Goal: Transaction & Acquisition: Purchase product/service

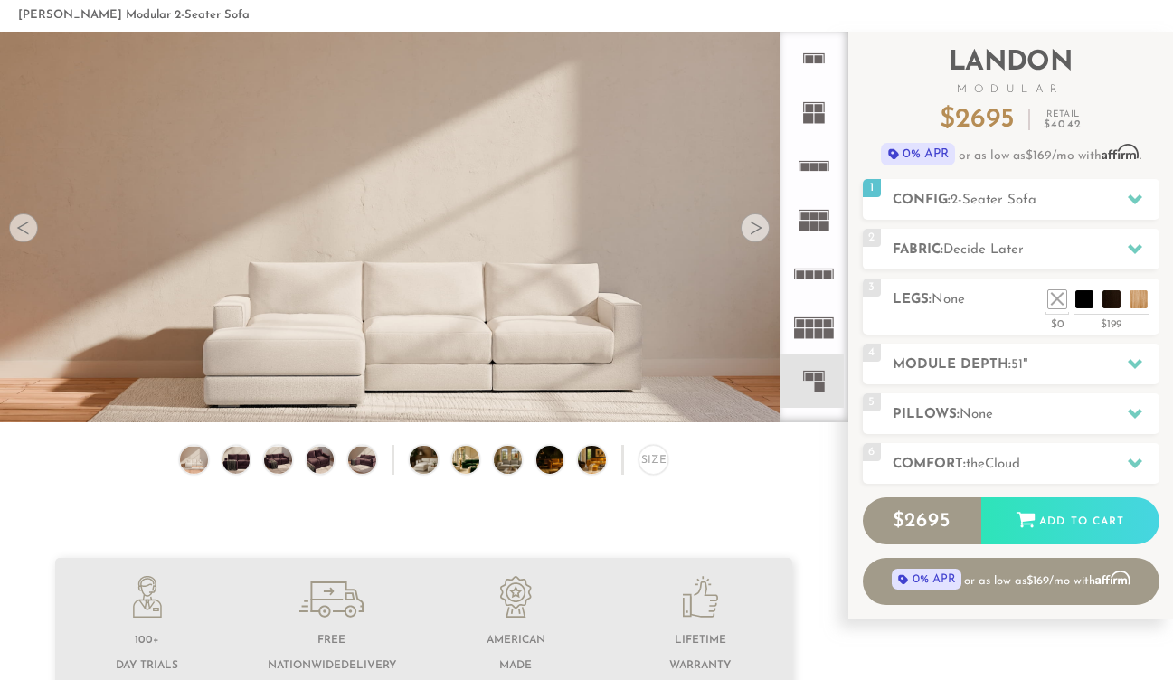
scroll to position [33, 0]
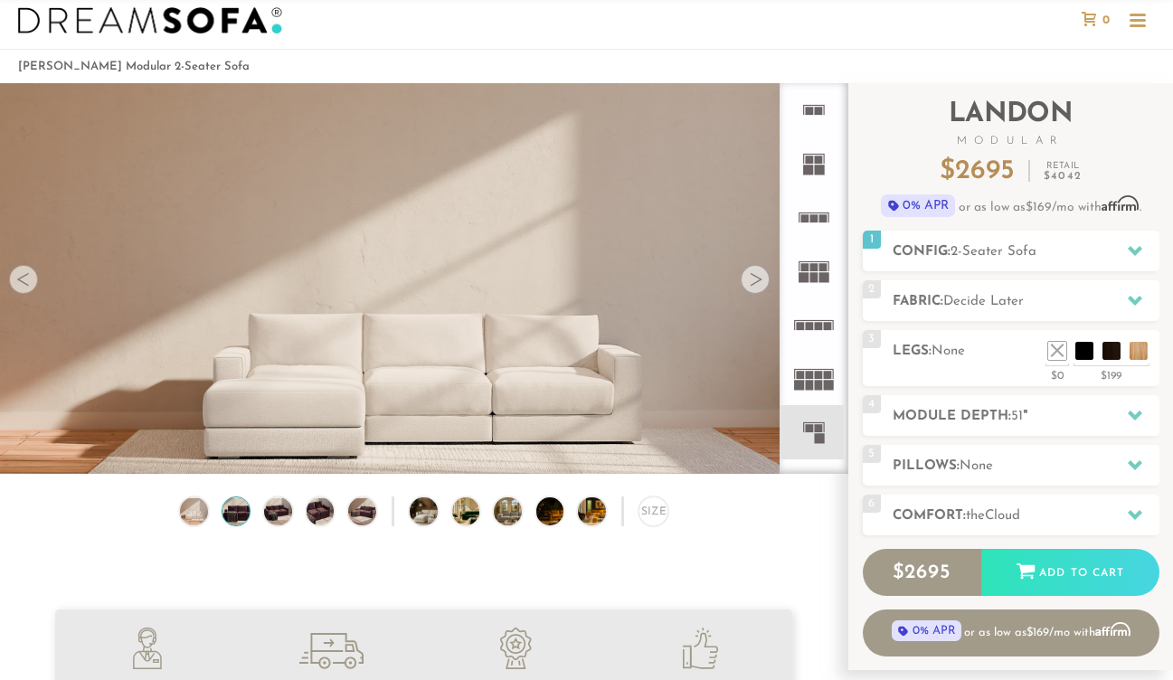
click at [244, 517] on img at bounding box center [236, 510] width 33 height 27
click at [268, 514] on img at bounding box center [277, 510] width 33 height 27
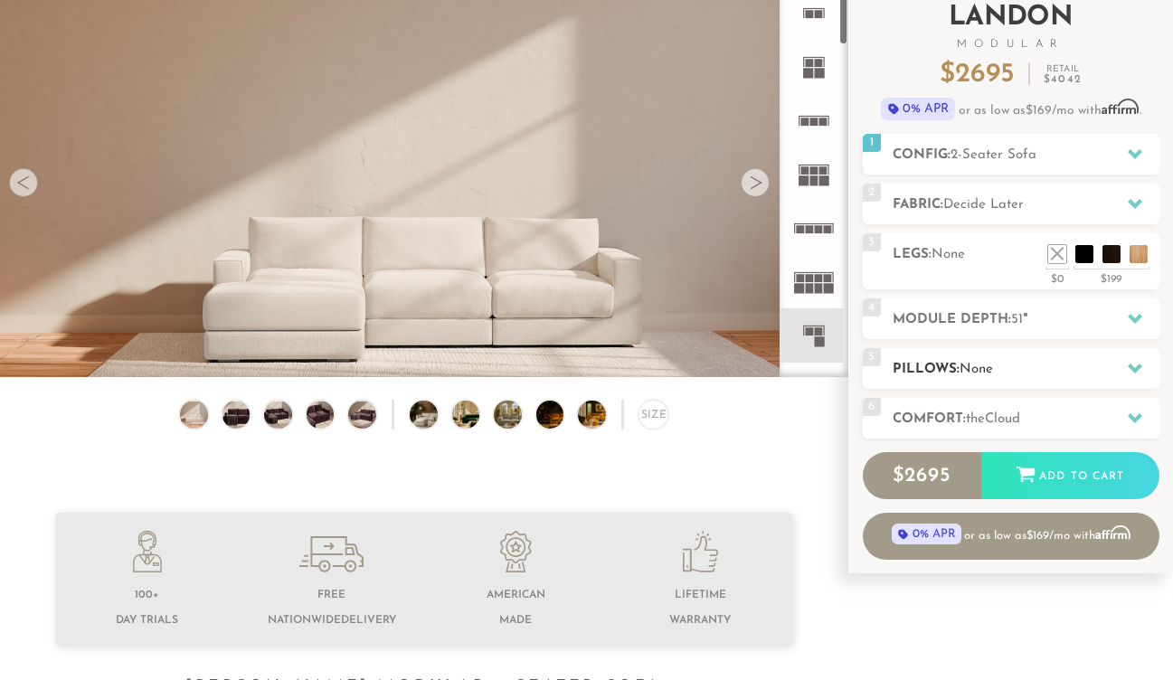
scroll to position [136, 0]
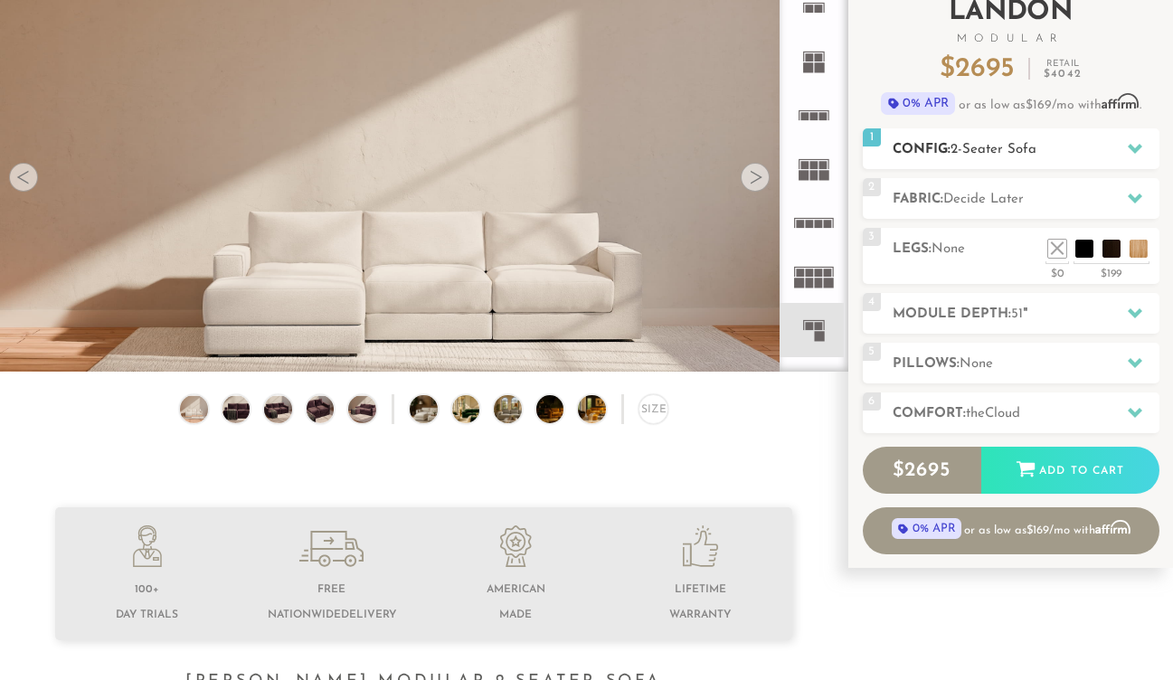
click at [1135, 137] on div at bounding box center [1135, 148] width 38 height 37
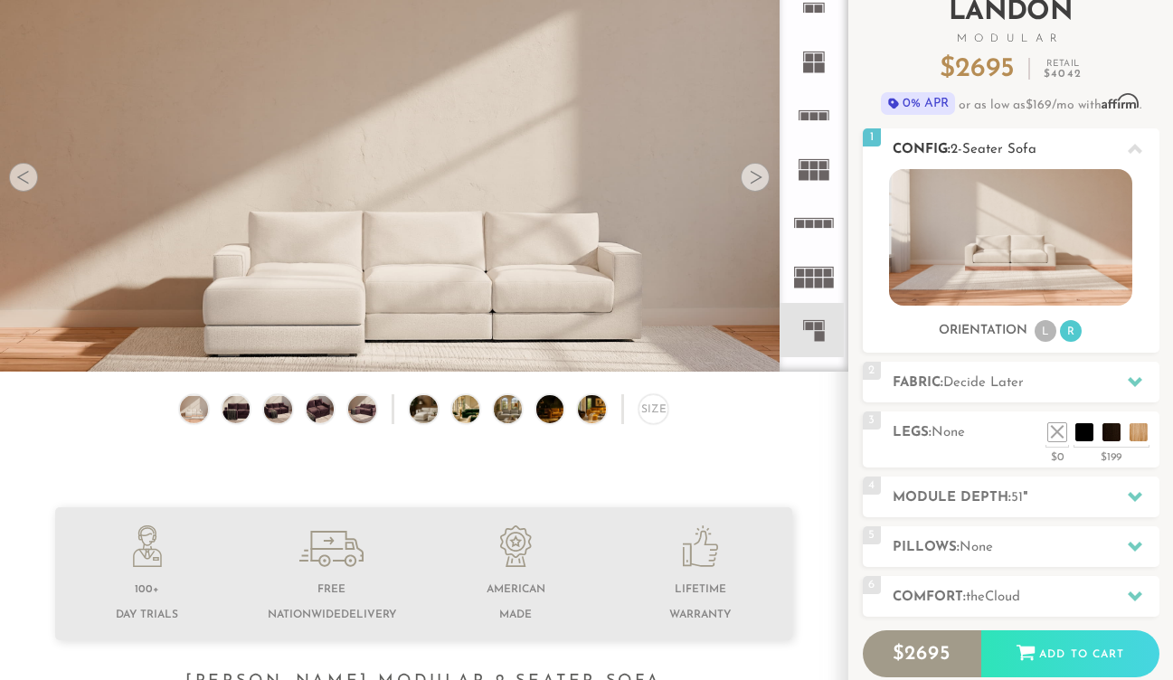
click at [1132, 139] on div at bounding box center [1135, 148] width 38 height 37
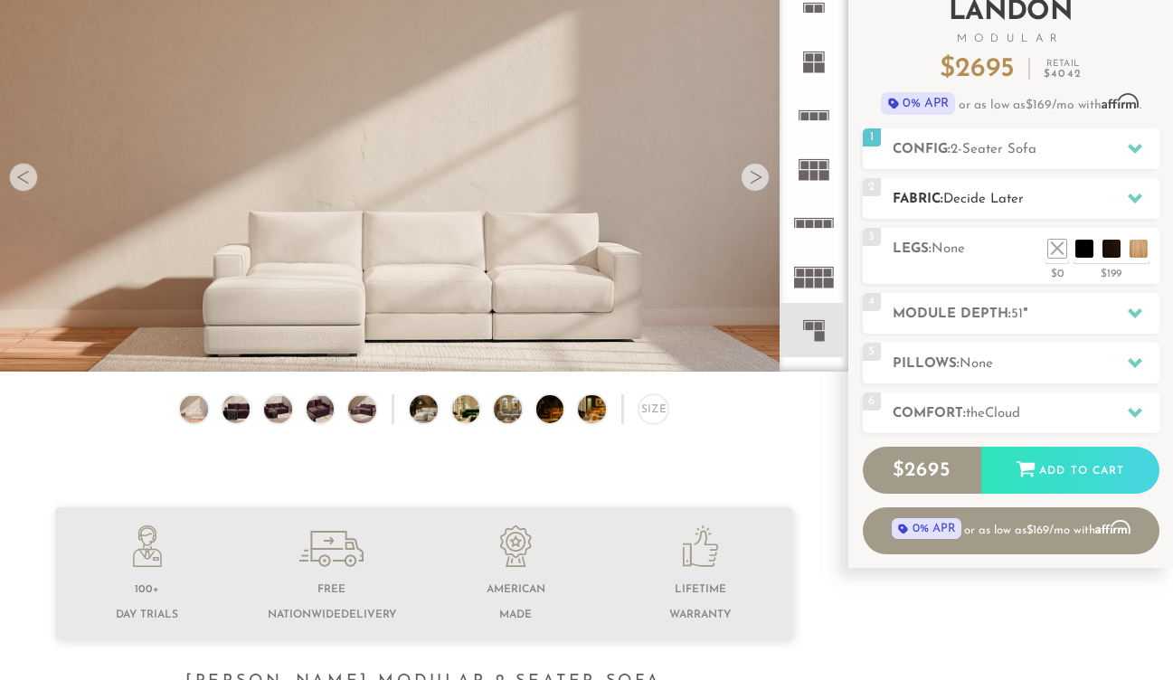
click at [1133, 197] on icon at bounding box center [1135, 199] width 14 height 10
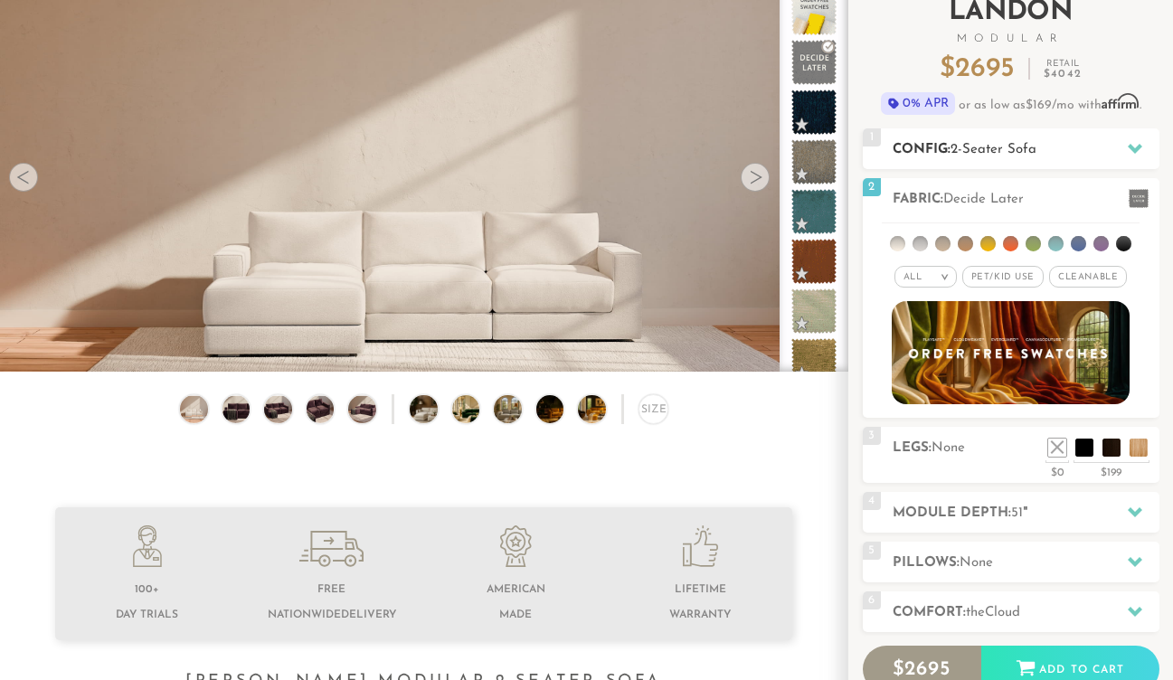
click at [1129, 142] on icon at bounding box center [1135, 148] width 14 height 14
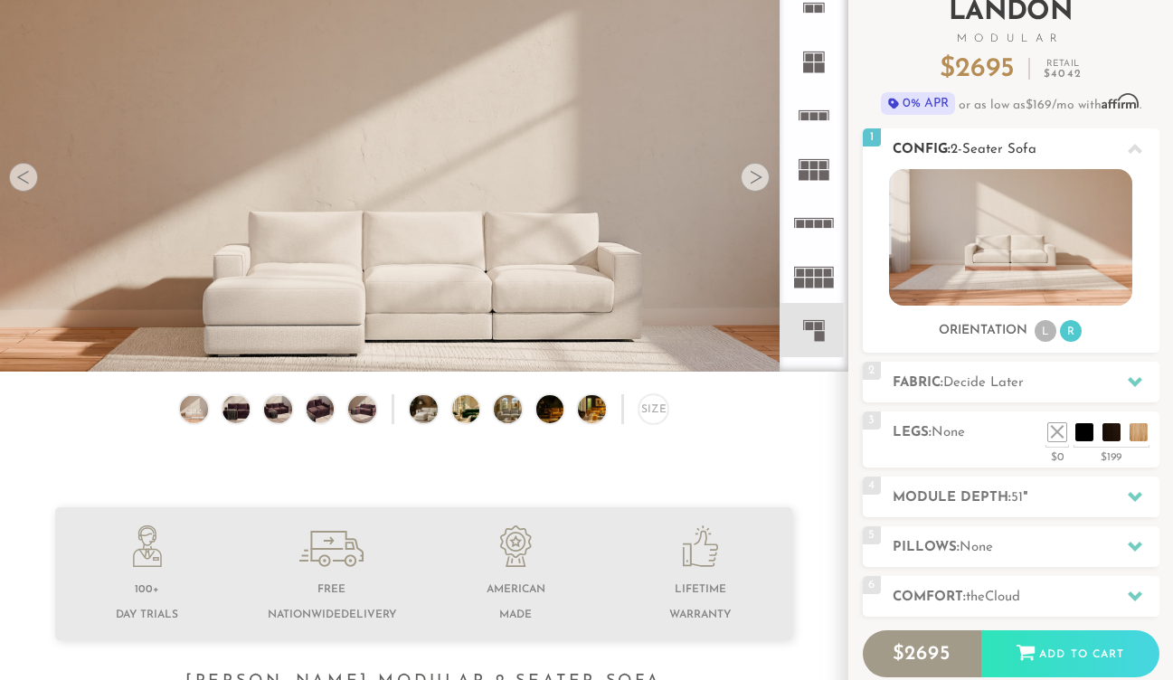
click at [1129, 142] on icon at bounding box center [1135, 149] width 14 height 14
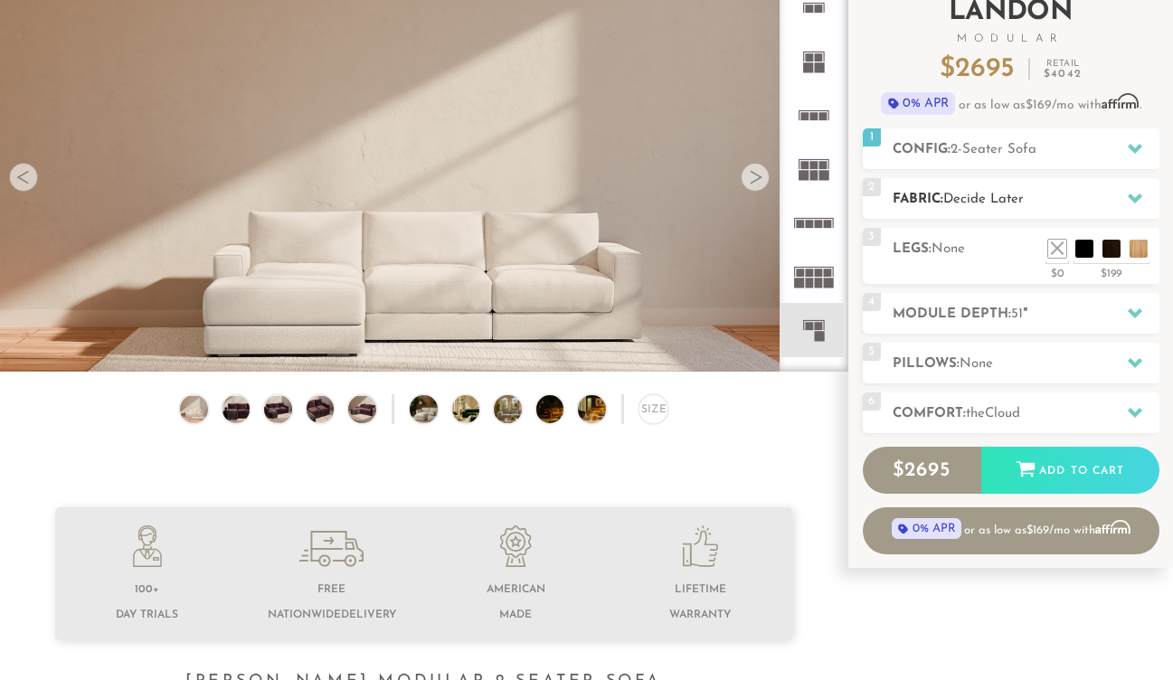
click at [1129, 197] on icon at bounding box center [1135, 198] width 14 height 14
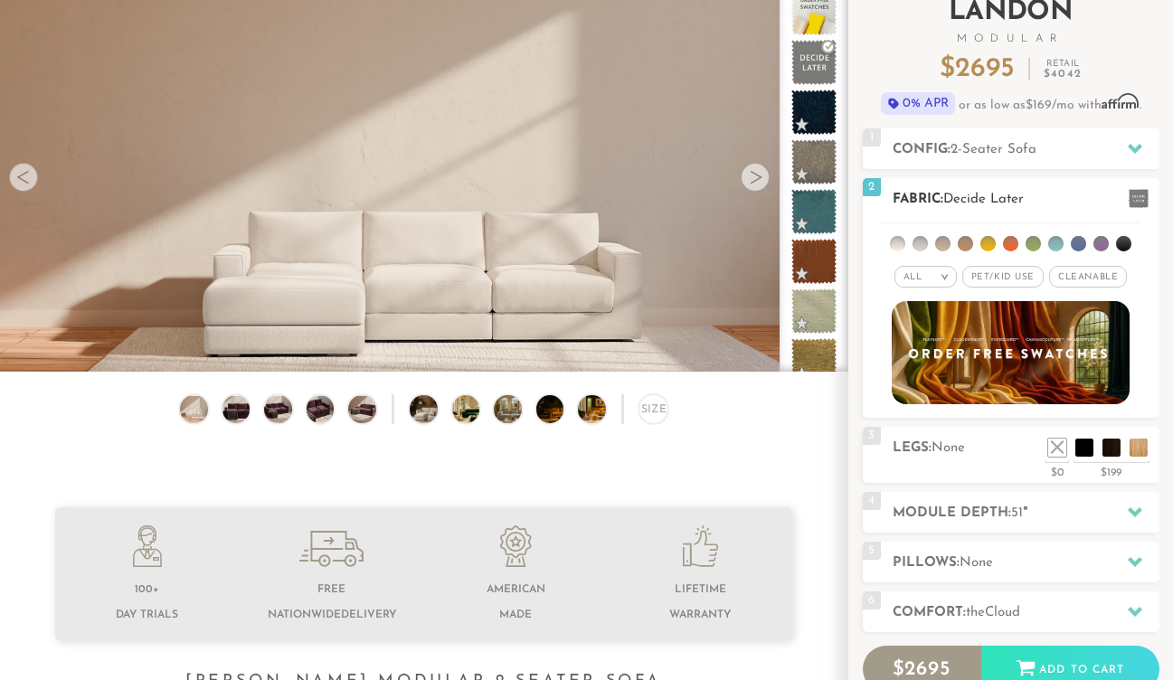
click at [1133, 191] on span at bounding box center [1139, 198] width 20 height 19
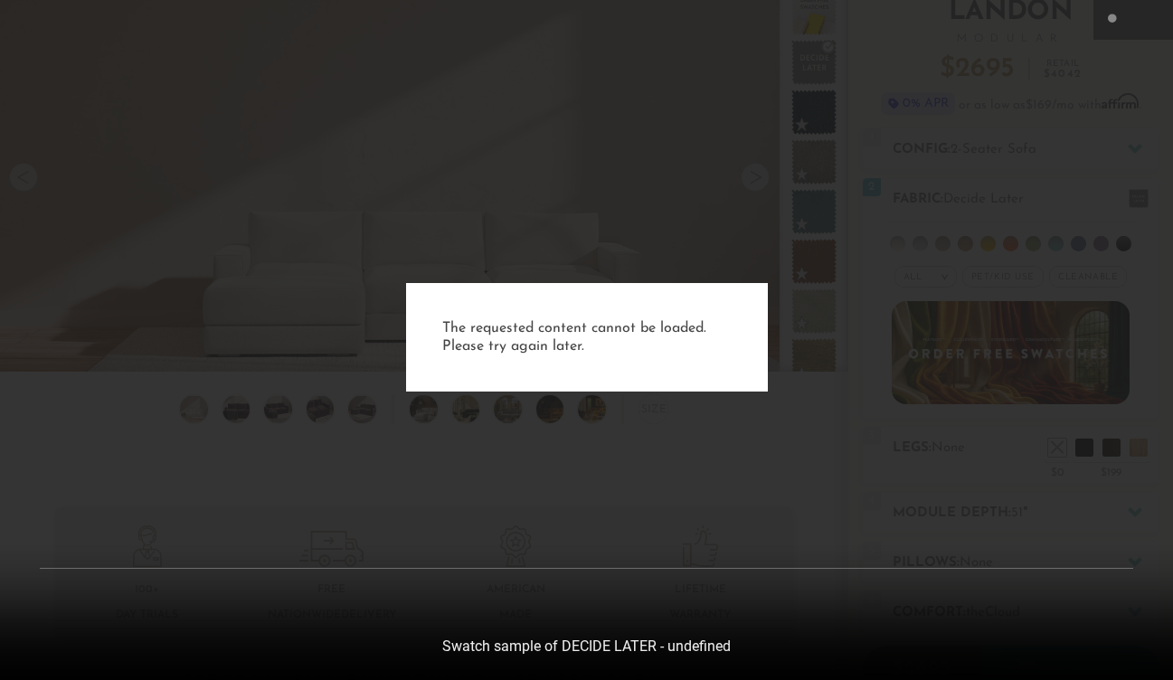
click at [1055, 83] on div "The requested content cannot be loaded. Please try again later." at bounding box center [586, 340] width 1173 height 680
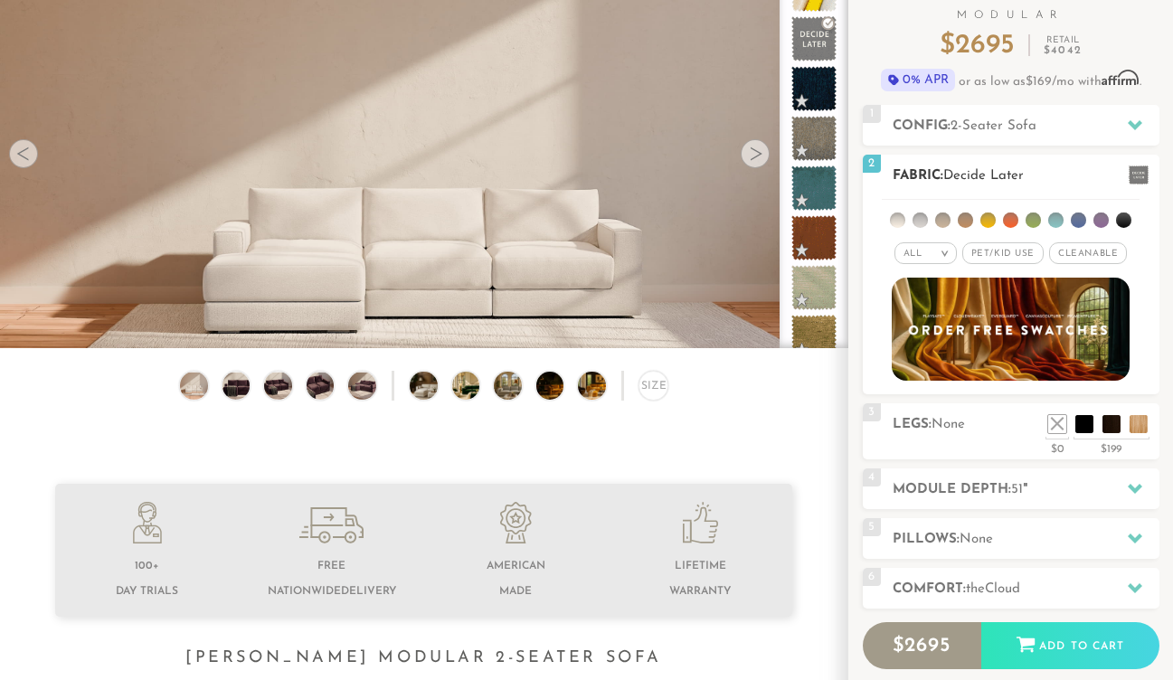
scroll to position [184, 0]
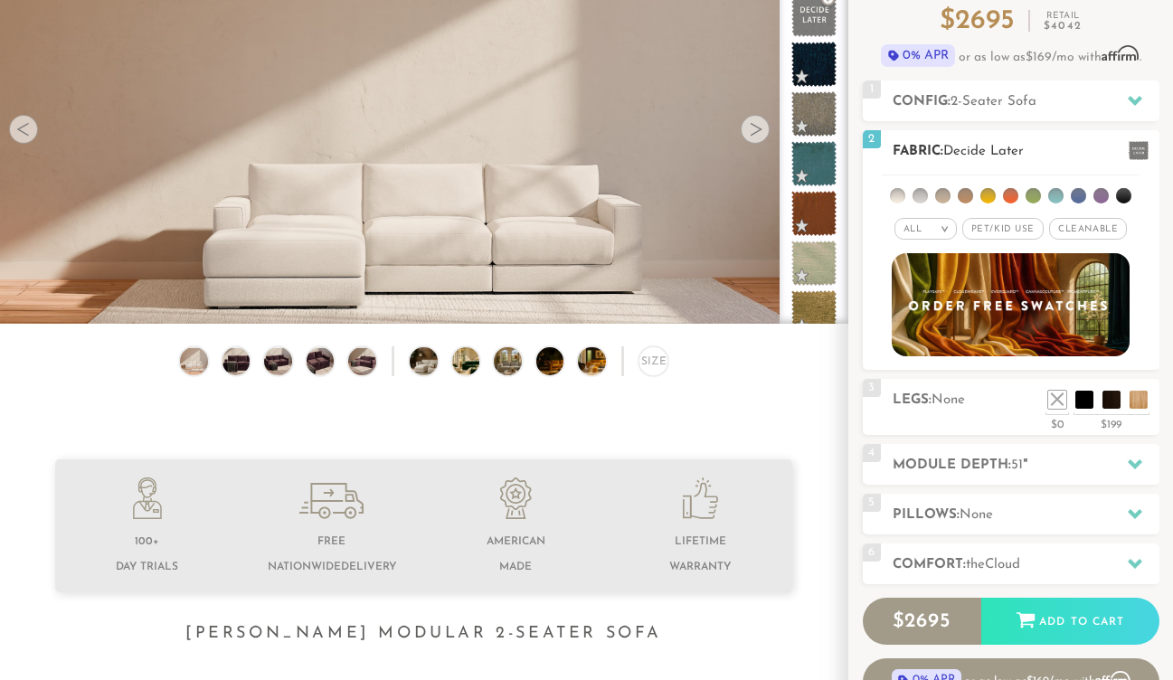
click at [1087, 141] on h2 "Fabric: Decide Later" at bounding box center [1025, 151] width 267 height 21
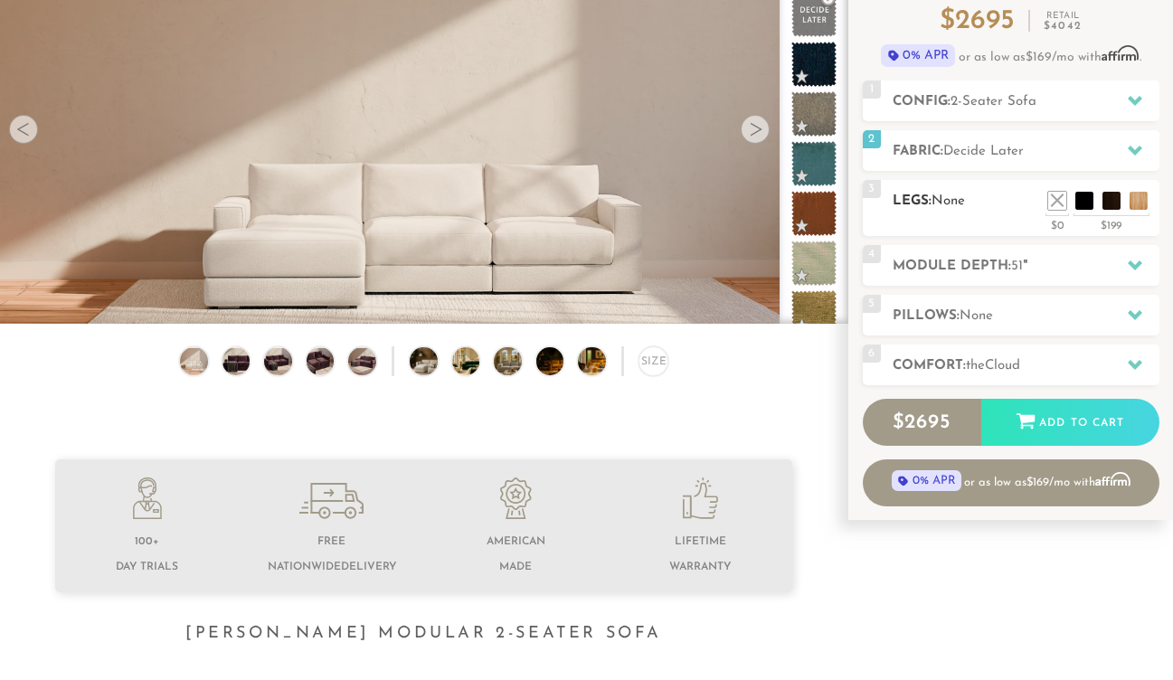
click at [953, 191] on h2 "Legs: None" at bounding box center [1025, 201] width 267 height 21
click at [1008, 264] on h2 "Module Depth: 51 "" at bounding box center [1025, 266] width 267 height 21
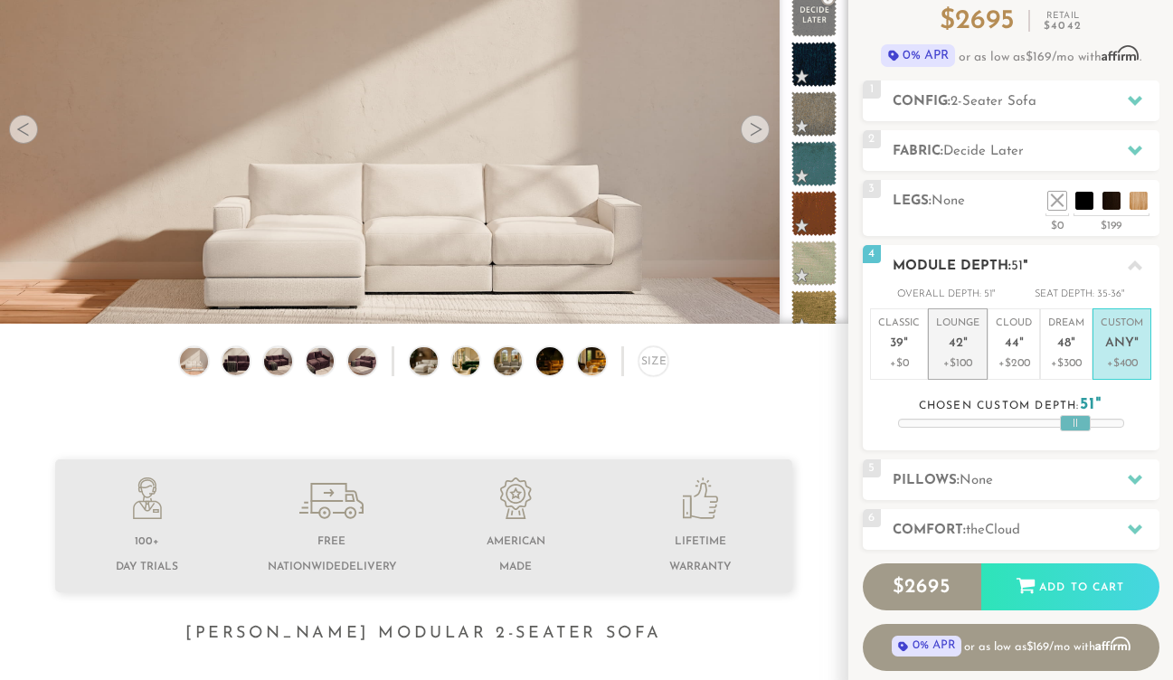
click at [946, 341] on p "Lounge 42 "" at bounding box center [957, 335] width 43 height 39
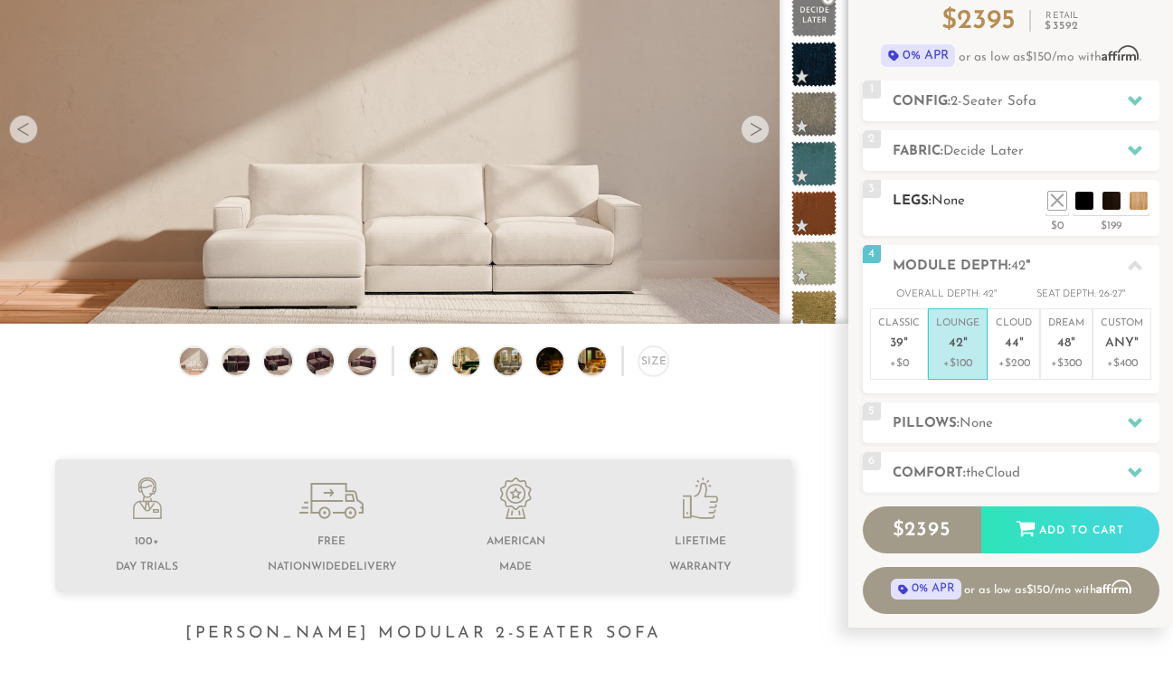
click at [954, 207] on h2 "Legs: None" at bounding box center [1025, 201] width 267 height 21
click at [972, 193] on h2 "Legs: None" at bounding box center [1025, 201] width 267 height 21
click at [1076, 207] on li at bounding box center [1057, 173] width 72 height 72
click at [1123, 146] on div at bounding box center [1135, 150] width 38 height 37
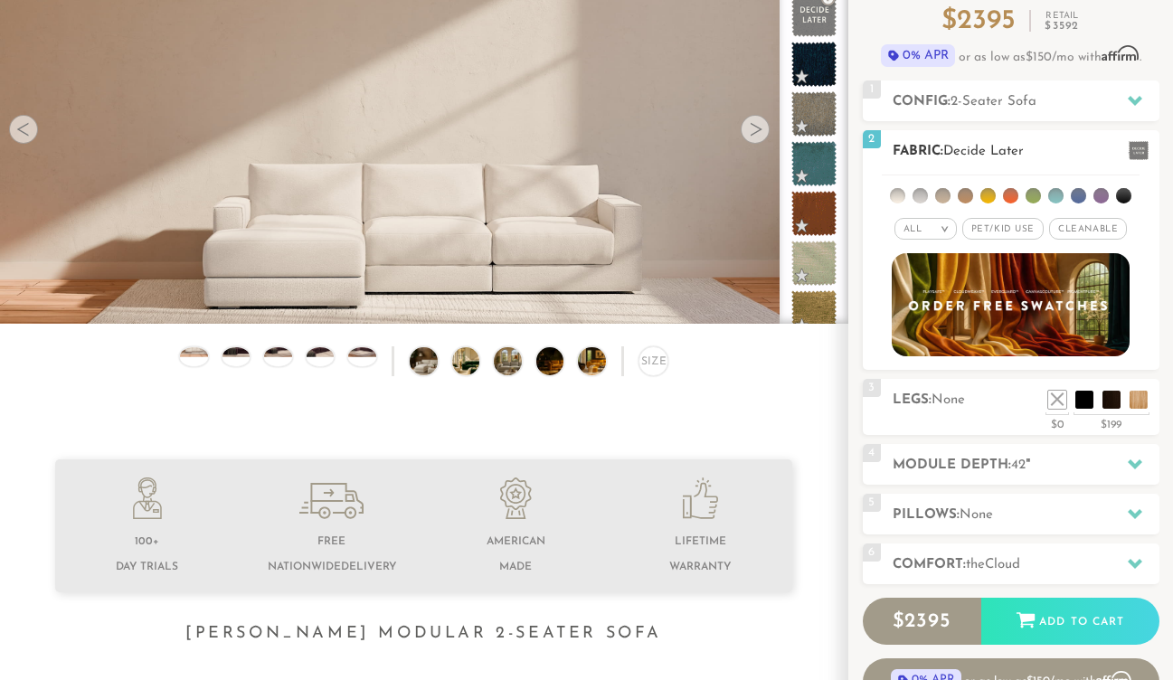
click at [1053, 196] on li at bounding box center [1055, 195] width 15 height 15
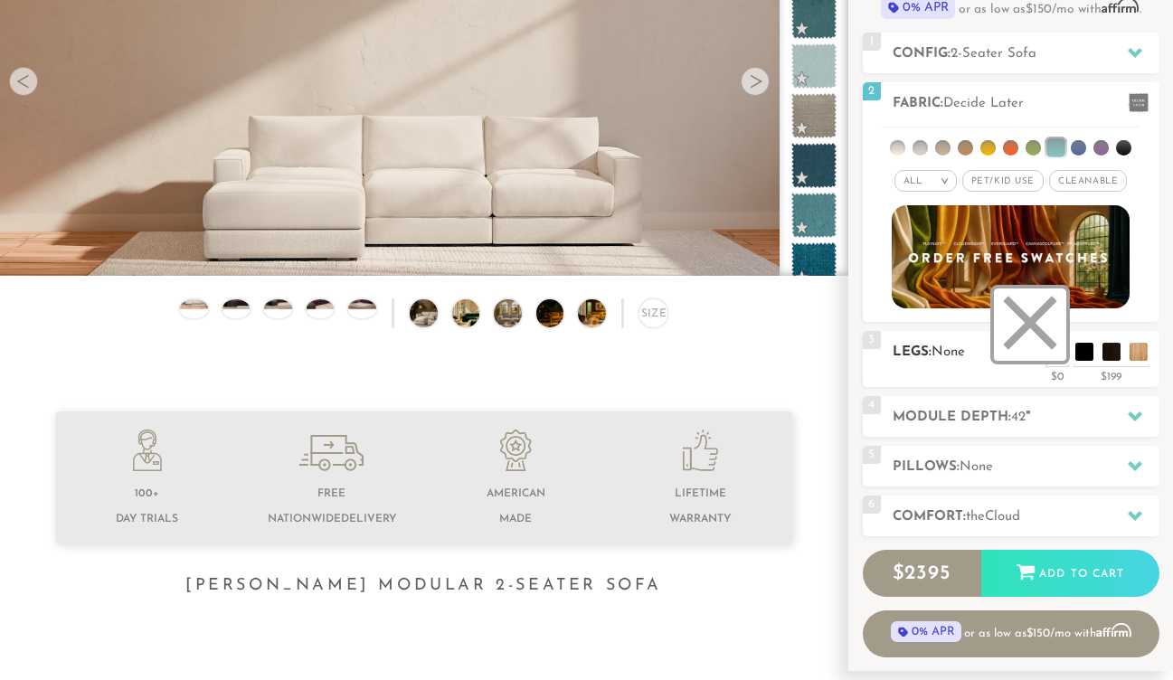
scroll to position [278, 0]
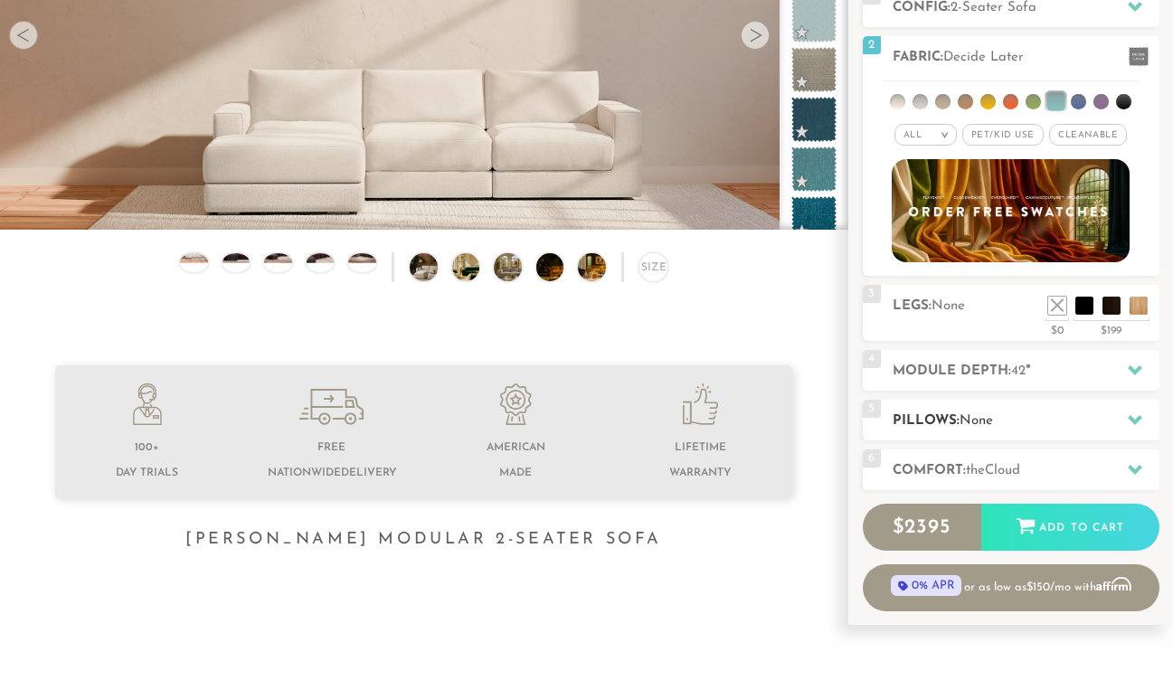
click at [1094, 411] on h2 "Pillows: None" at bounding box center [1025, 421] width 267 height 21
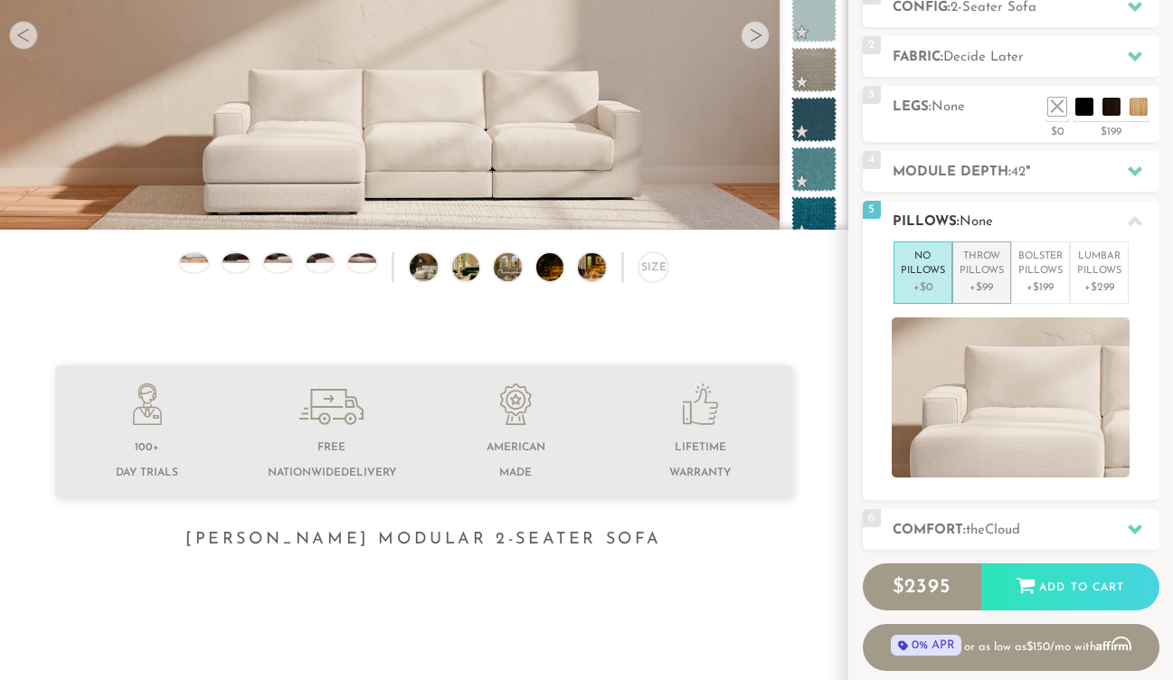
click at [984, 270] on p "Throw Pillows" at bounding box center [981, 265] width 44 height 30
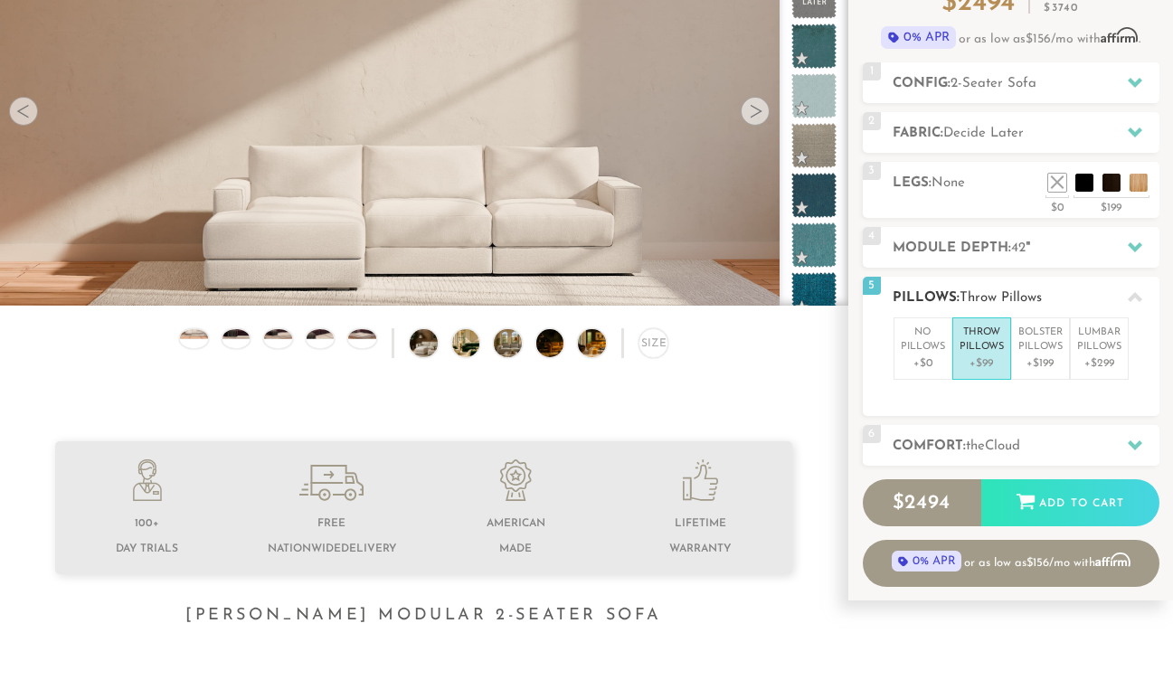
scroll to position [71, 0]
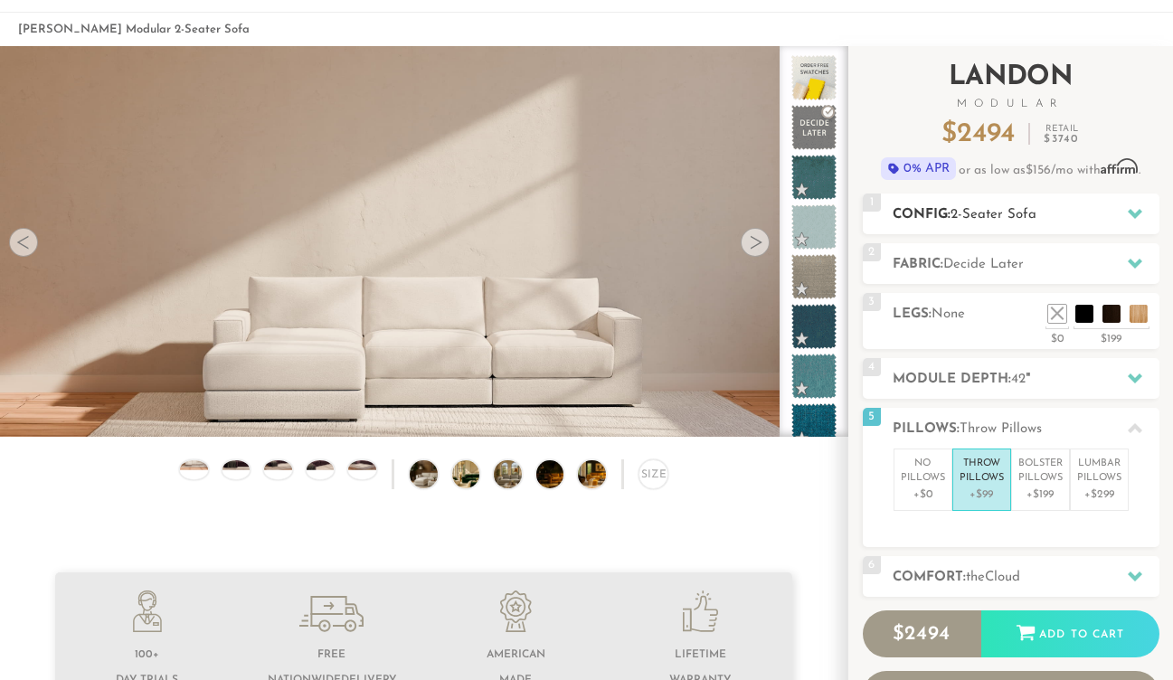
click at [991, 220] on span "2-Seater Sofa" at bounding box center [993, 215] width 86 height 14
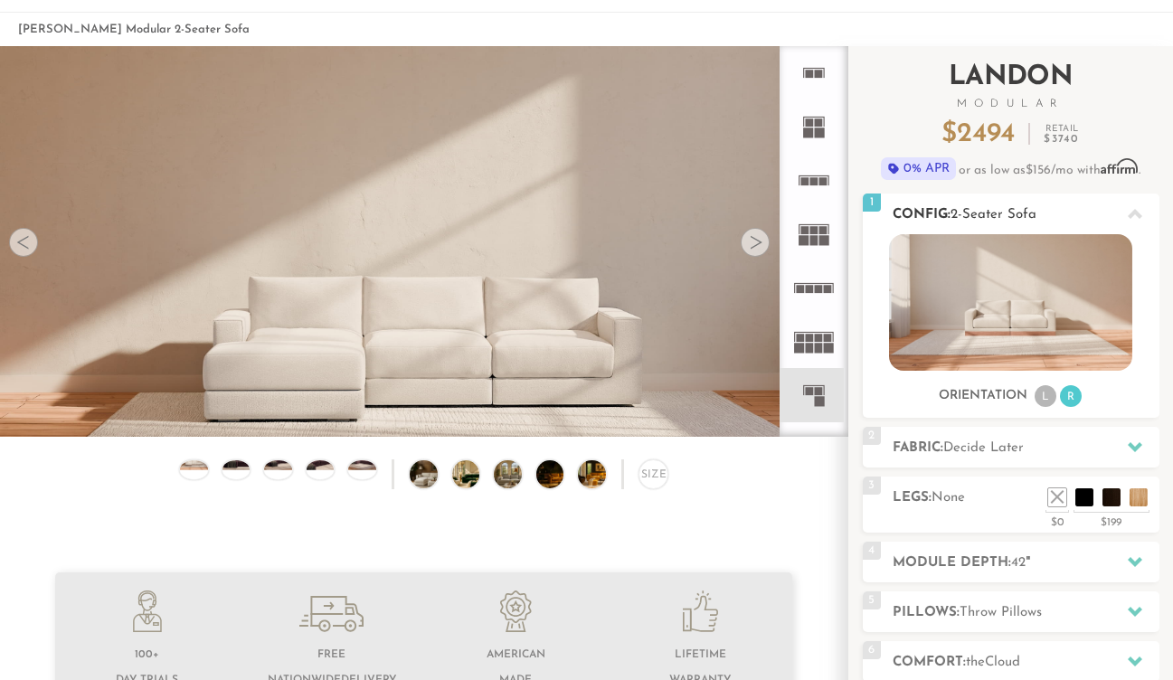
click at [1044, 397] on li "L" at bounding box center [1045, 396] width 22 height 22
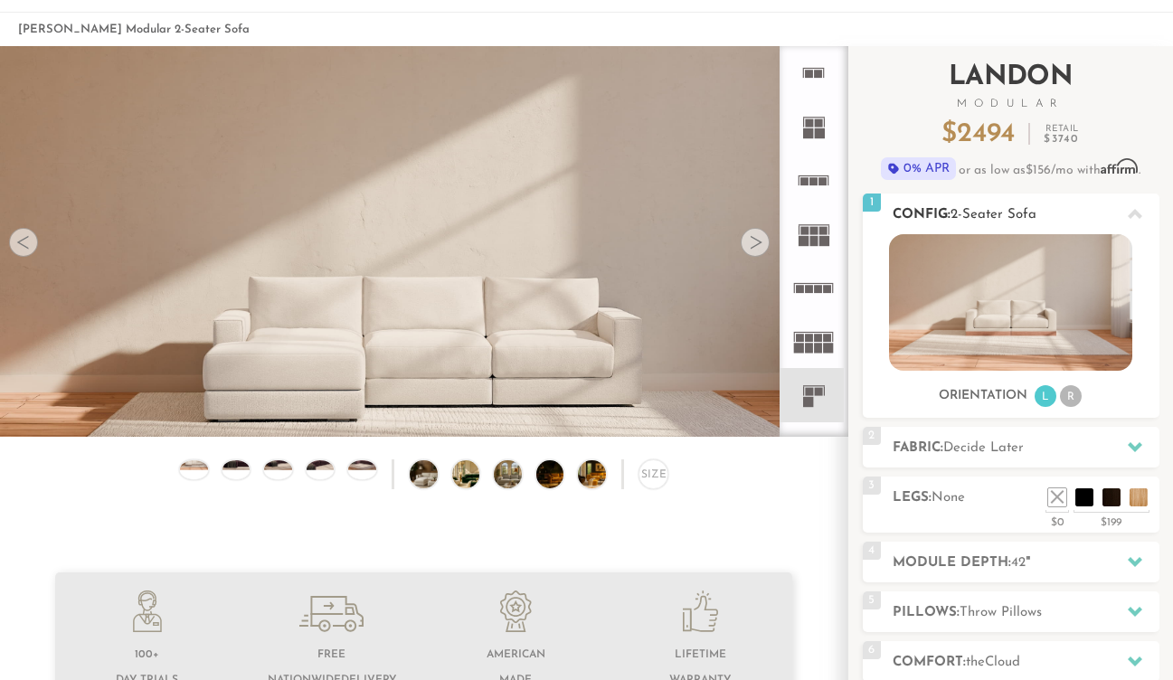
click at [1117, 206] on div at bounding box center [1135, 213] width 38 height 37
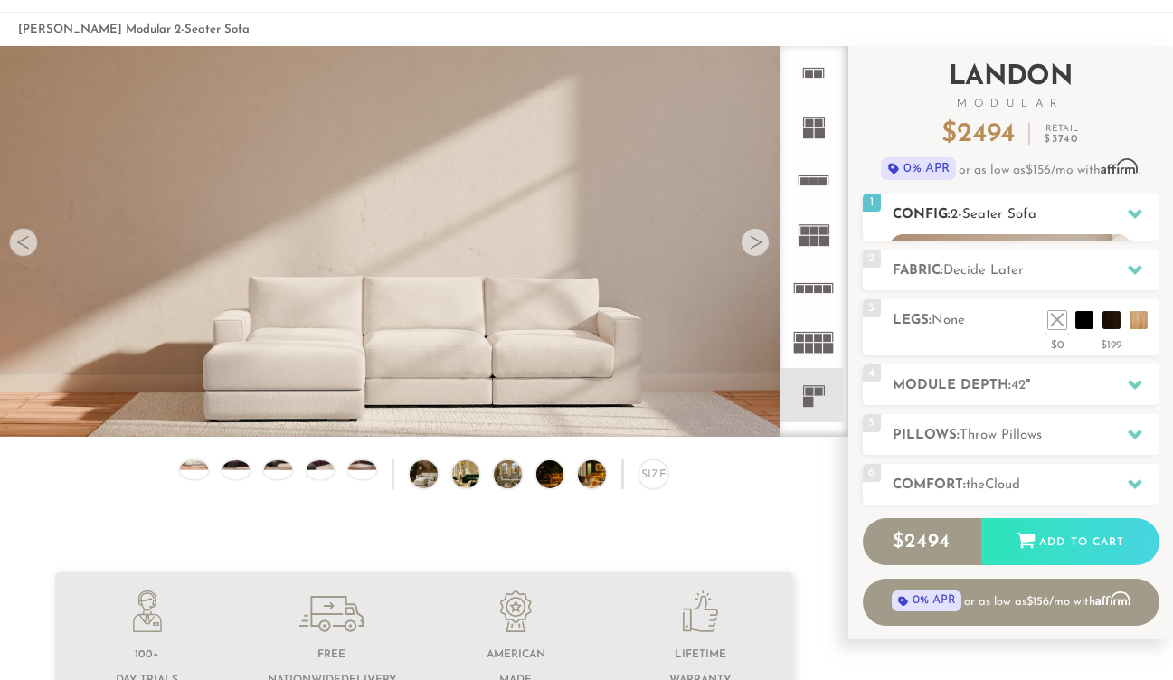
click at [1117, 206] on div at bounding box center [1135, 213] width 38 height 37
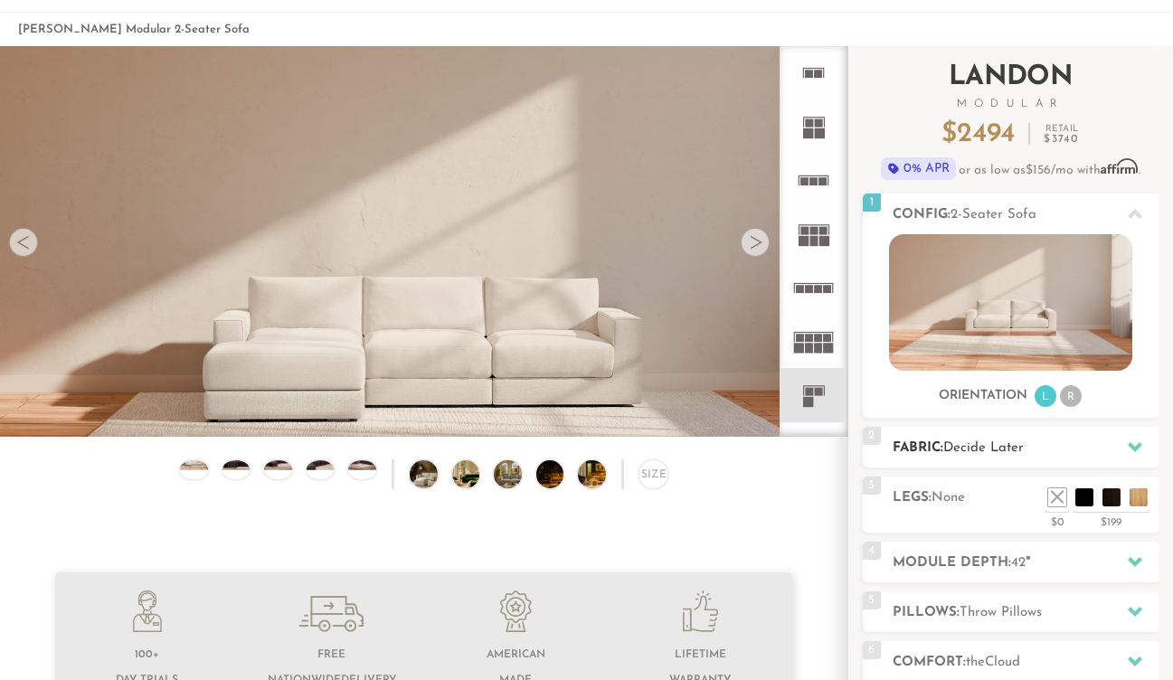
click at [1020, 447] on span "Decide Later" at bounding box center [983, 448] width 80 height 14
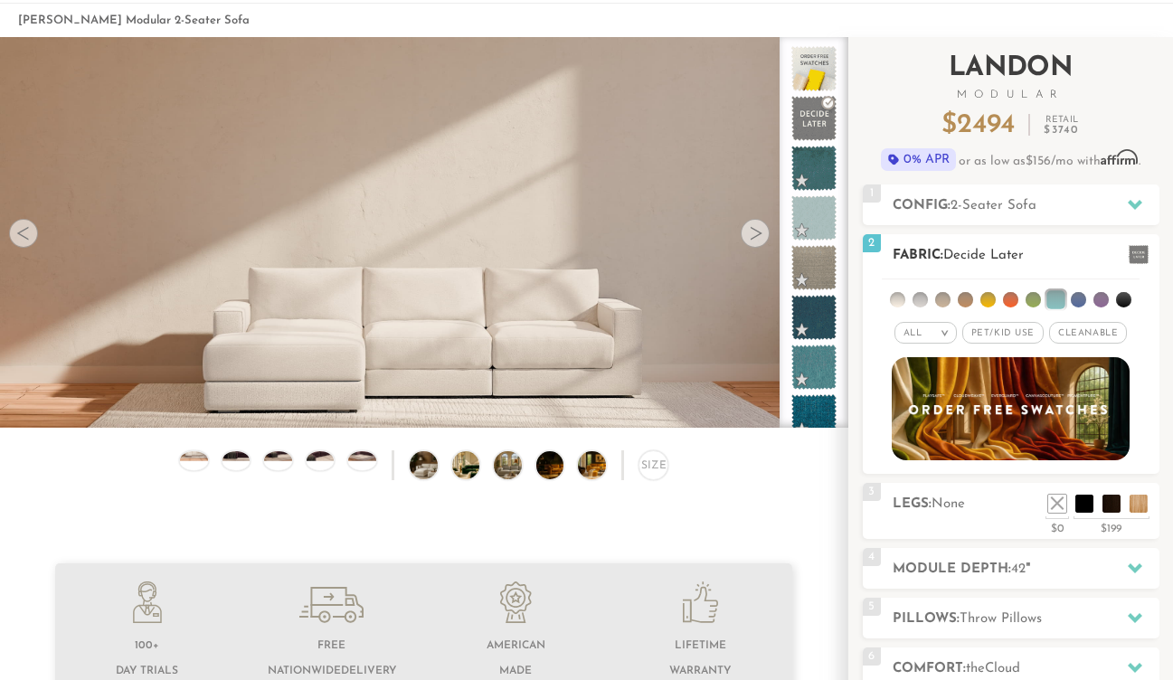
scroll to position [160, 0]
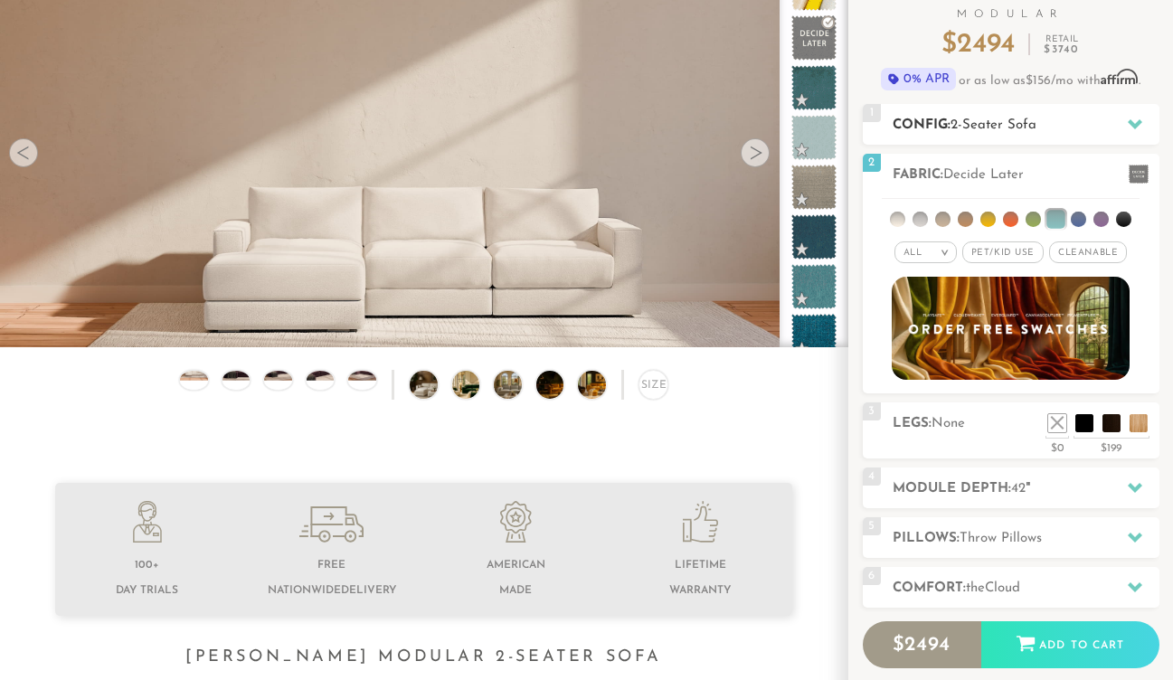
click at [1119, 134] on div at bounding box center [1135, 124] width 38 height 37
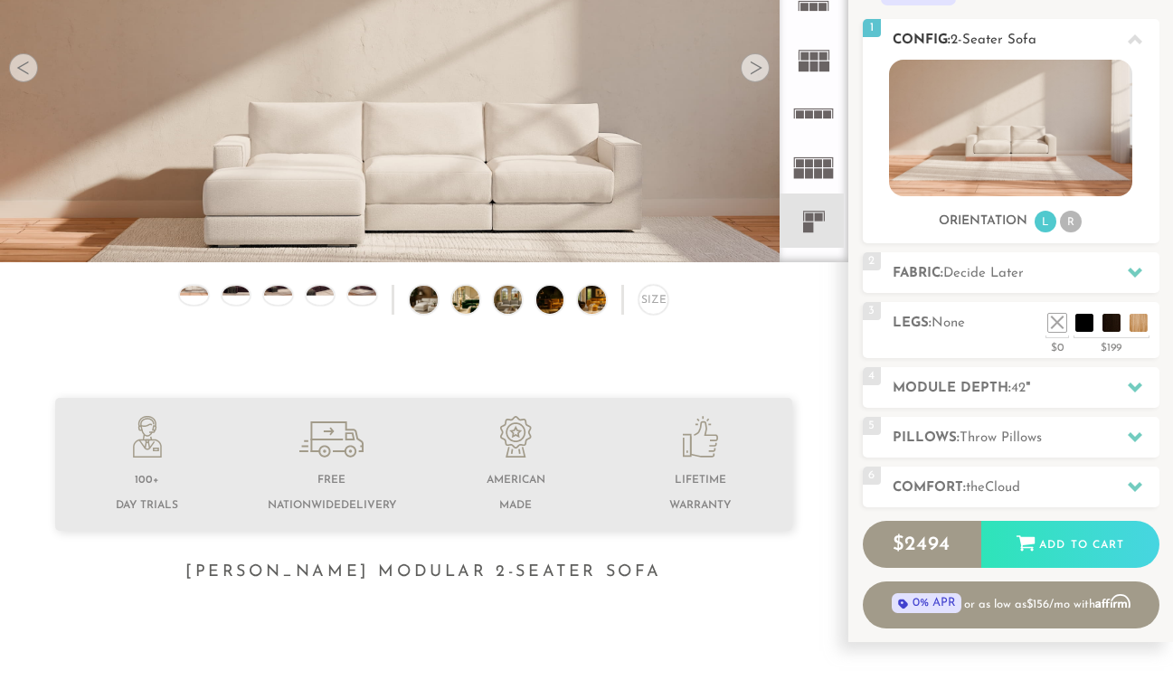
scroll to position [250, 0]
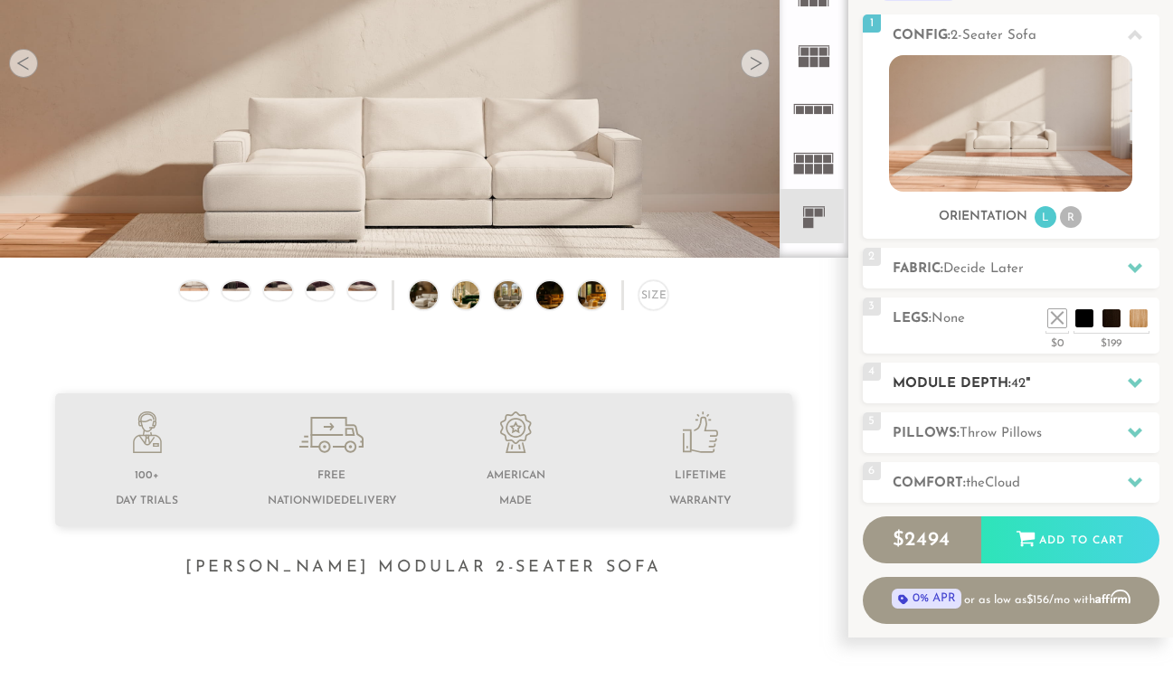
click at [1018, 383] on span "42" at bounding box center [1018, 384] width 14 height 14
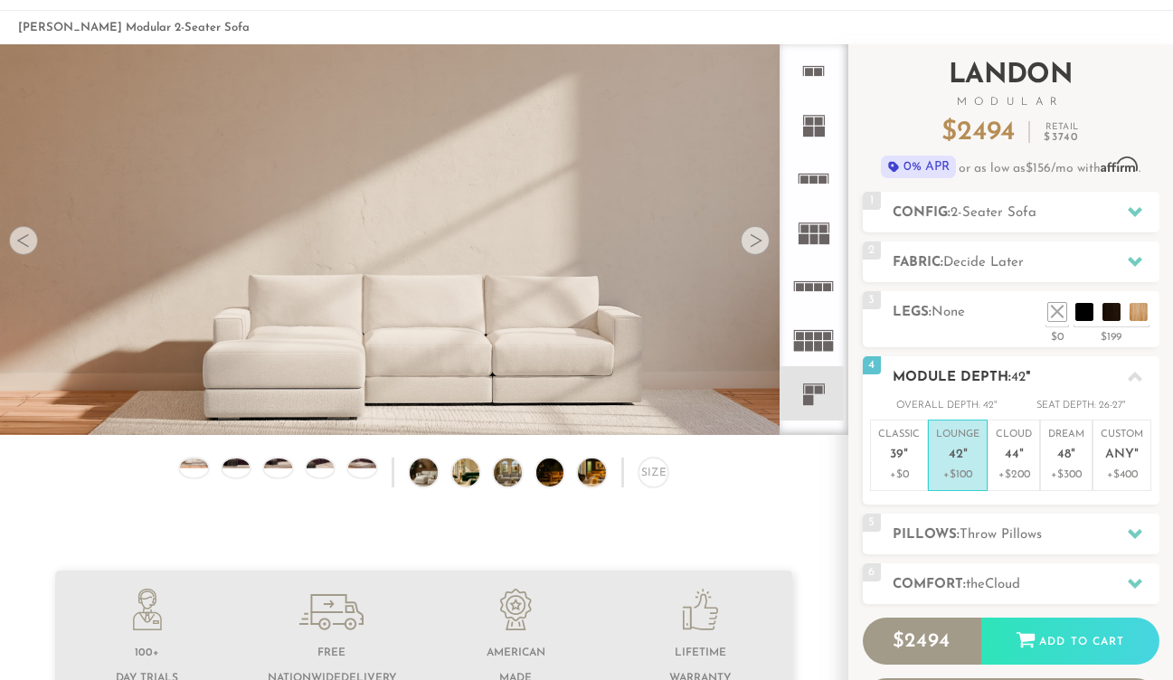
scroll to position [77, 0]
